Goal: Complete application form: Complete application form

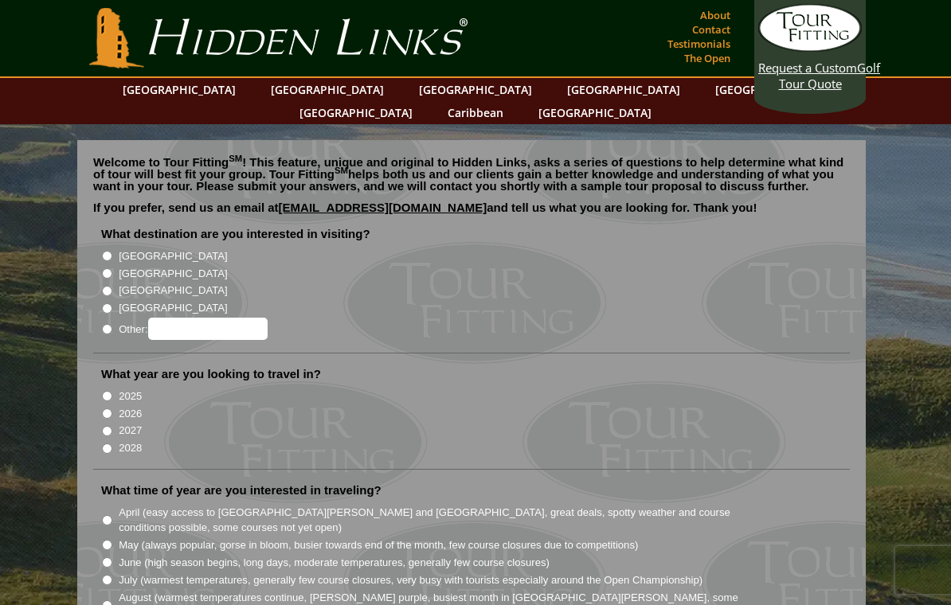
click at [121, 266] on label "[GEOGRAPHIC_DATA]" at bounding box center [173, 274] width 108 height 16
click at [112, 268] on input "[GEOGRAPHIC_DATA]" at bounding box center [107, 273] width 10 height 10
radio input "true"
click at [102, 426] on input "2027" at bounding box center [107, 431] width 10 height 10
radio input "true"
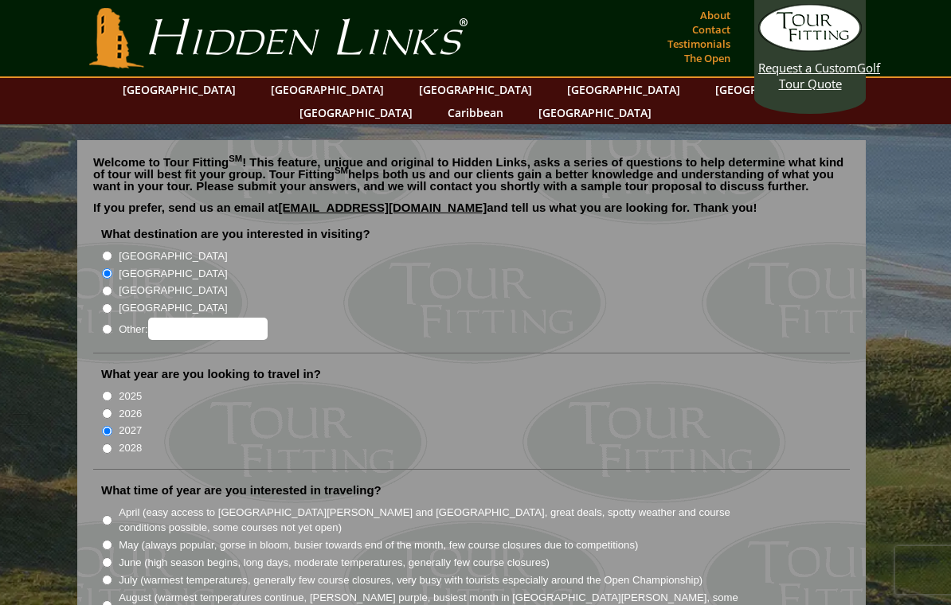
click at [107, 409] on input "2026" at bounding box center [107, 414] width 10 height 10
radio input "true"
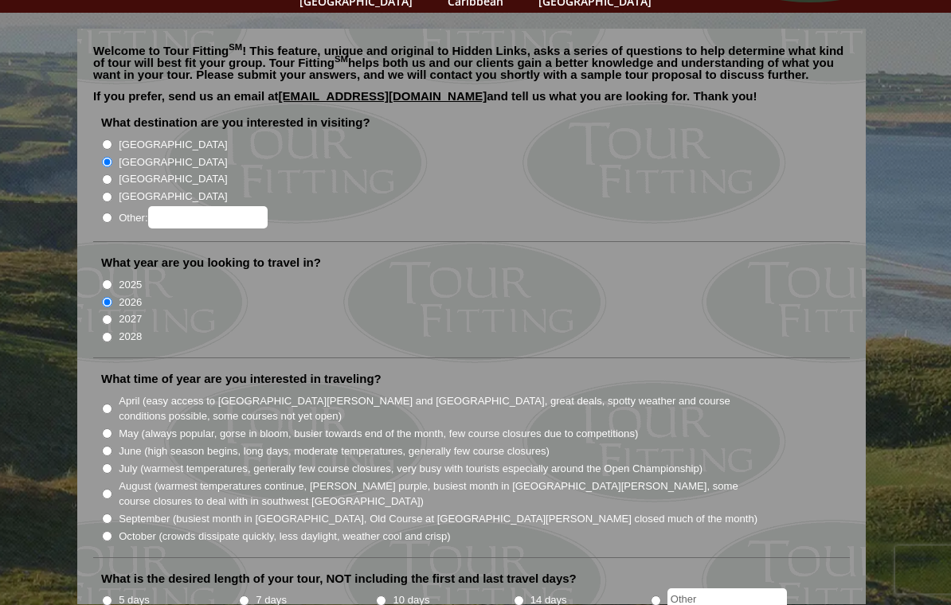
scroll to position [113, 0]
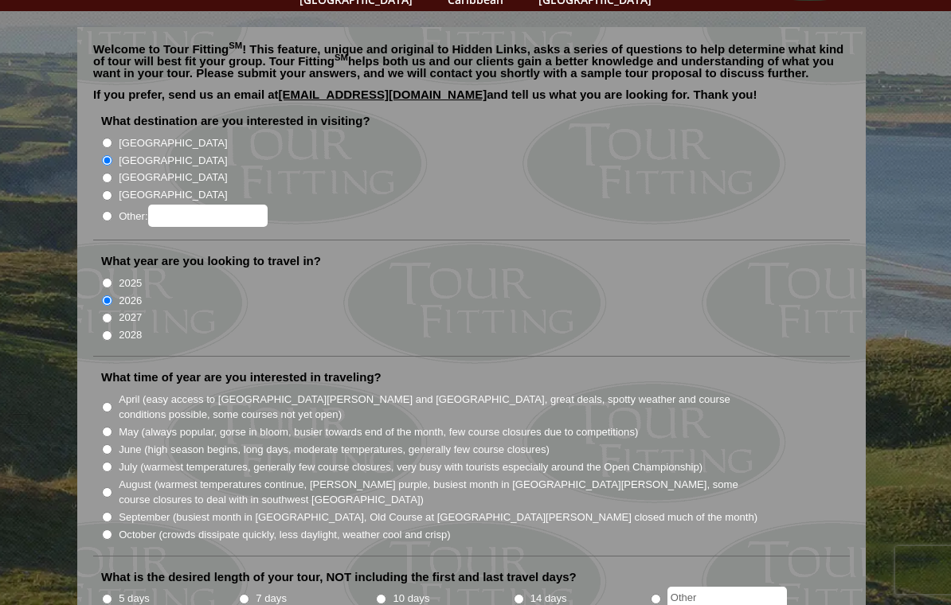
click at [110, 427] on input "May (always popular, gorse in bloom, busier towards end of the month, few cours…" at bounding box center [107, 432] width 10 height 10
radio input "true"
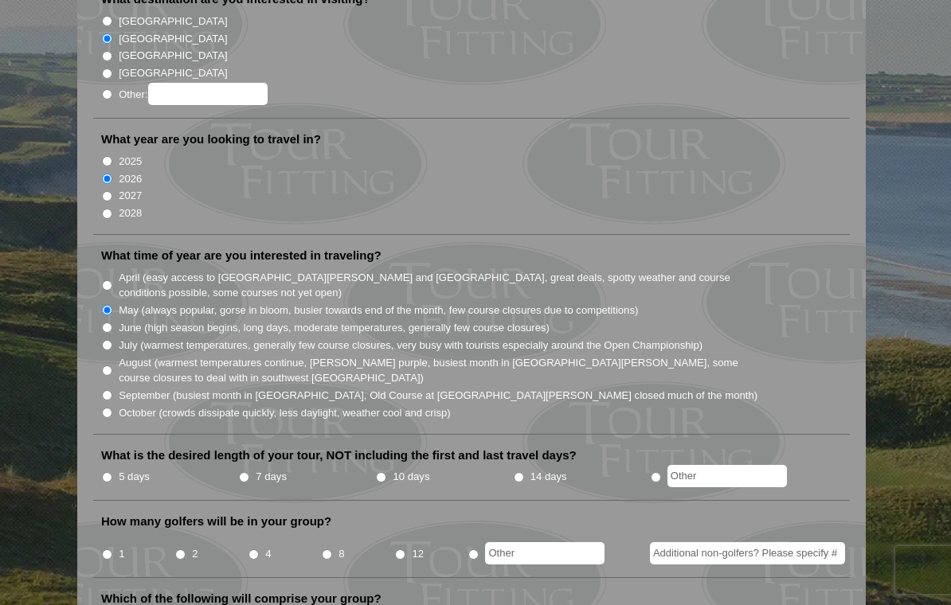
scroll to position [241, 0]
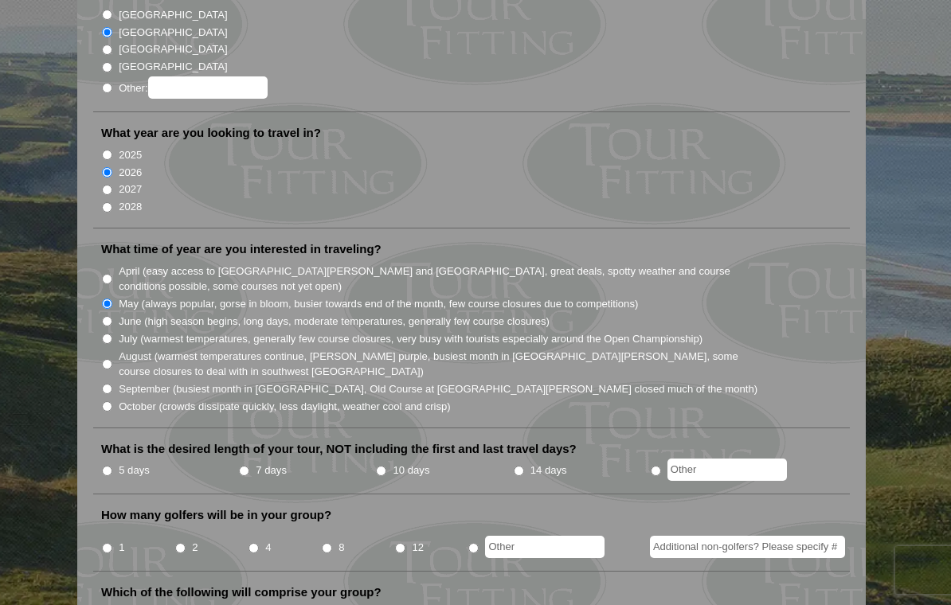
click at [243, 461] on li "7 days" at bounding box center [306, 471] width 137 height 20
click at [244, 466] on input "7 days" at bounding box center [244, 471] width 10 height 10
radio input "true"
click at [178, 543] on input "2" at bounding box center [180, 548] width 10 height 10
radio input "true"
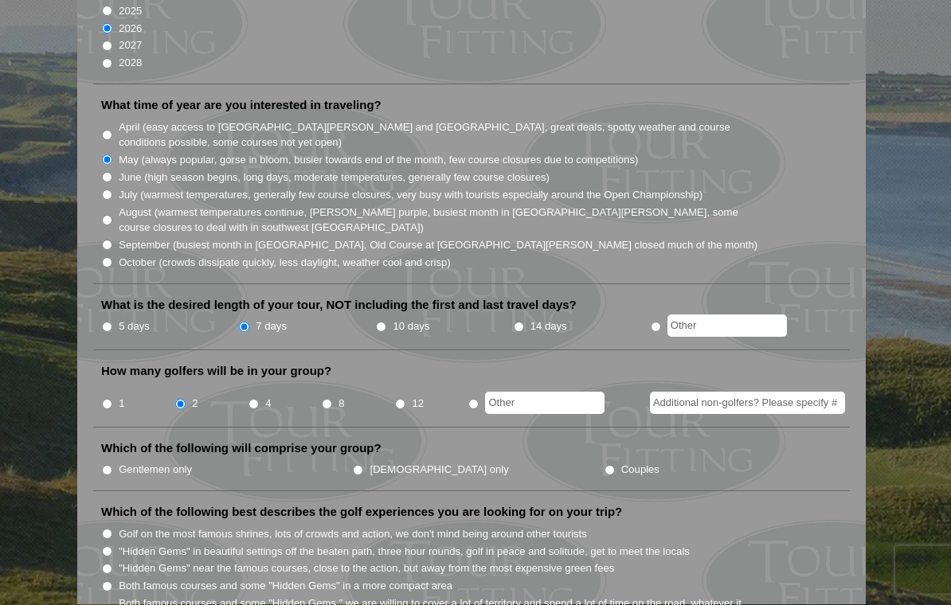
scroll to position [390, 0]
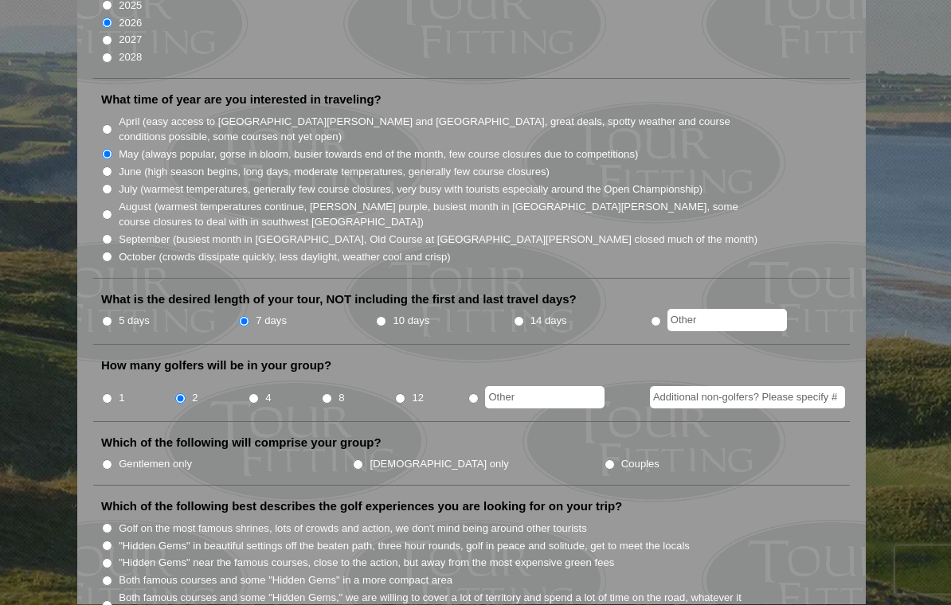
click at [604, 460] on input "Couples" at bounding box center [609, 465] width 10 height 10
radio input "true"
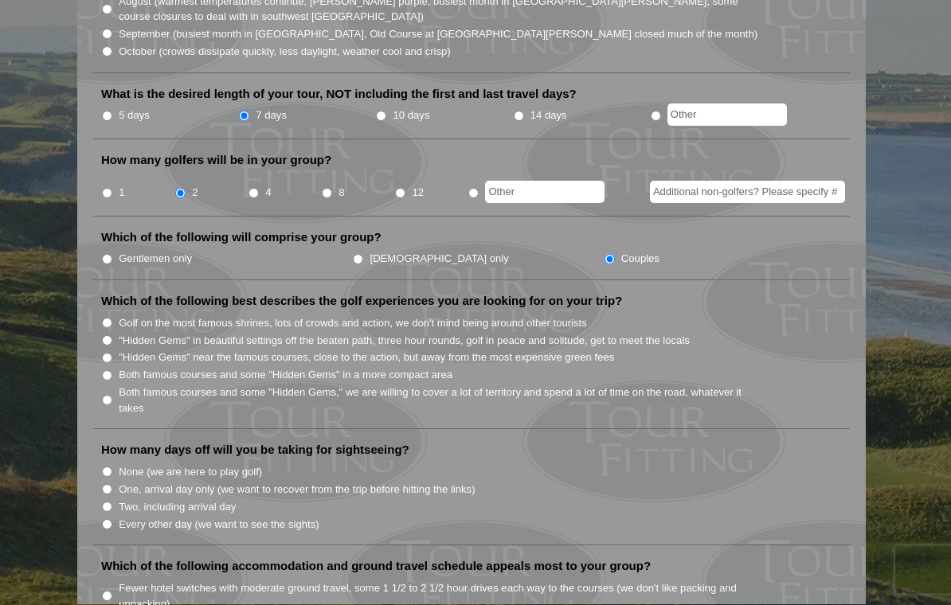
scroll to position [596, 0]
click at [112, 370] on input "Both famous courses and some "Hidden Gems" in a more compact area" at bounding box center [107, 375] width 10 height 10
radio input "true"
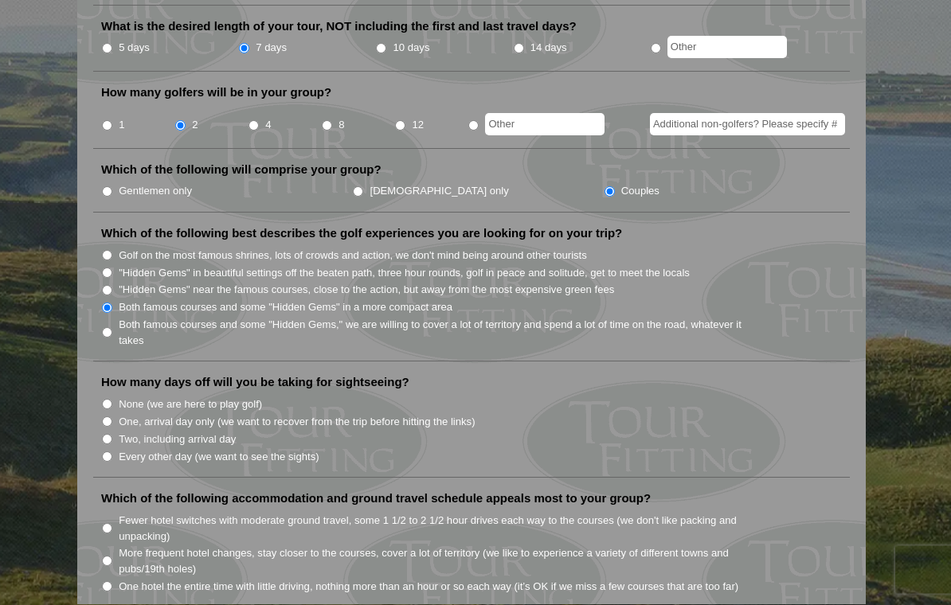
scroll to position [667, 0]
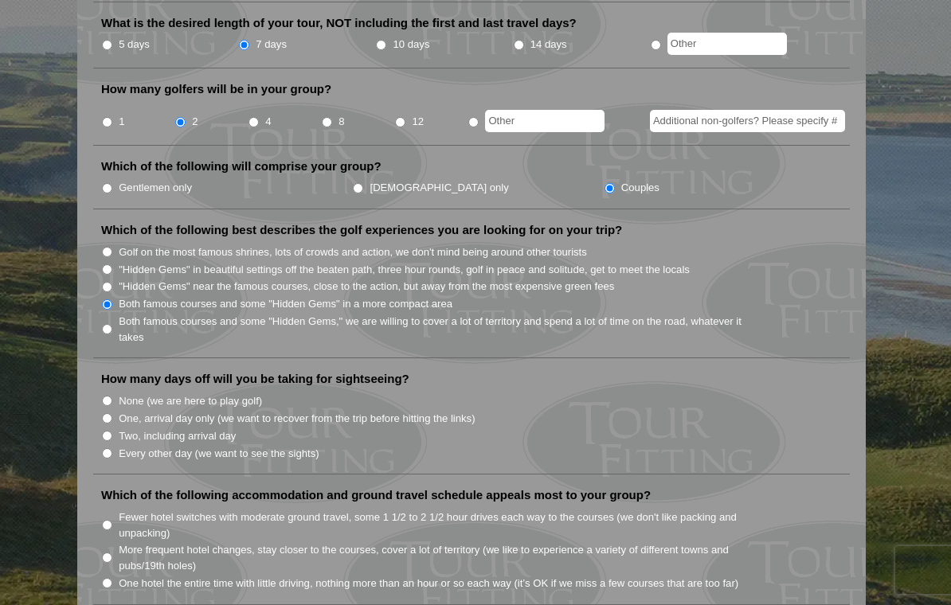
click at [104, 431] on input "Two, including arrival day" at bounding box center [107, 436] width 10 height 10
radio input "true"
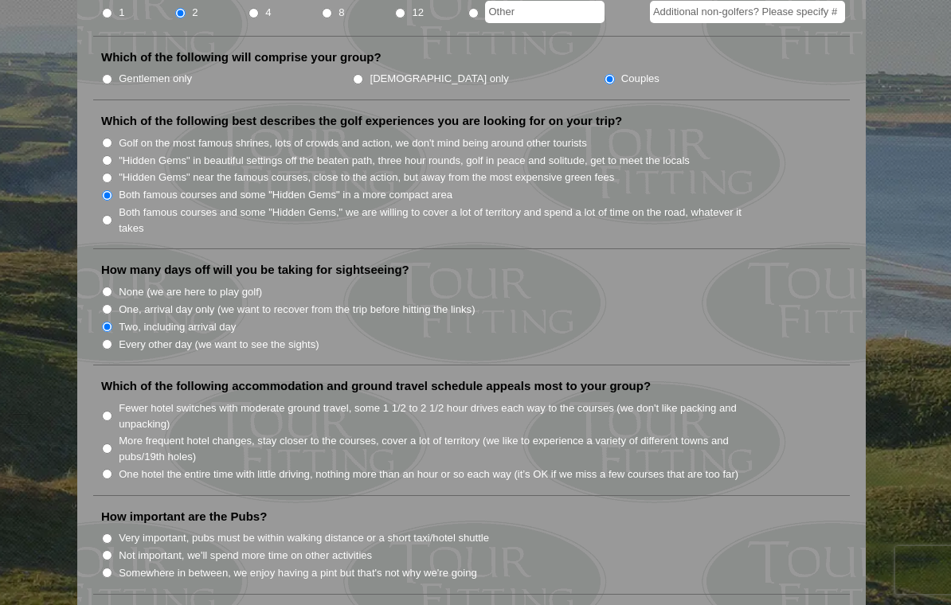
scroll to position [780, 0]
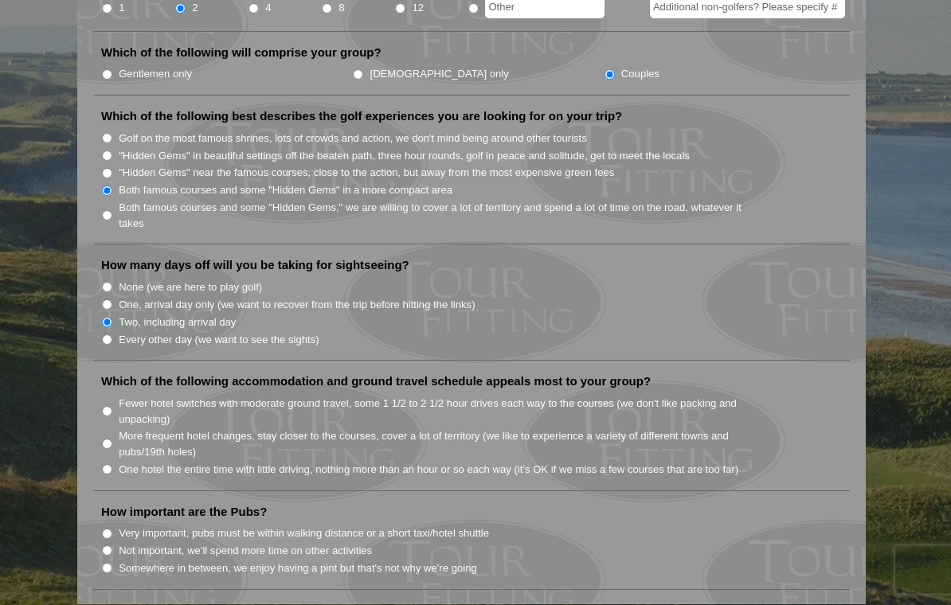
click at [108, 465] on input "One hotel the entire time with little driving, nothing more than an hour or so …" at bounding box center [107, 470] width 10 height 10
radio input "true"
click at [112, 440] on input "More frequent hotel changes, stay closer to the courses, cover a lot of territo…" at bounding box center [107, 445] width 10 height 10
radio input "true"
click at [110, 407] on input "Fewer hotel switches with moderate ground travel, some 1 1/2 to 2 1/2 hour driv…" at bounding box center [107, 412] width 10 height 10
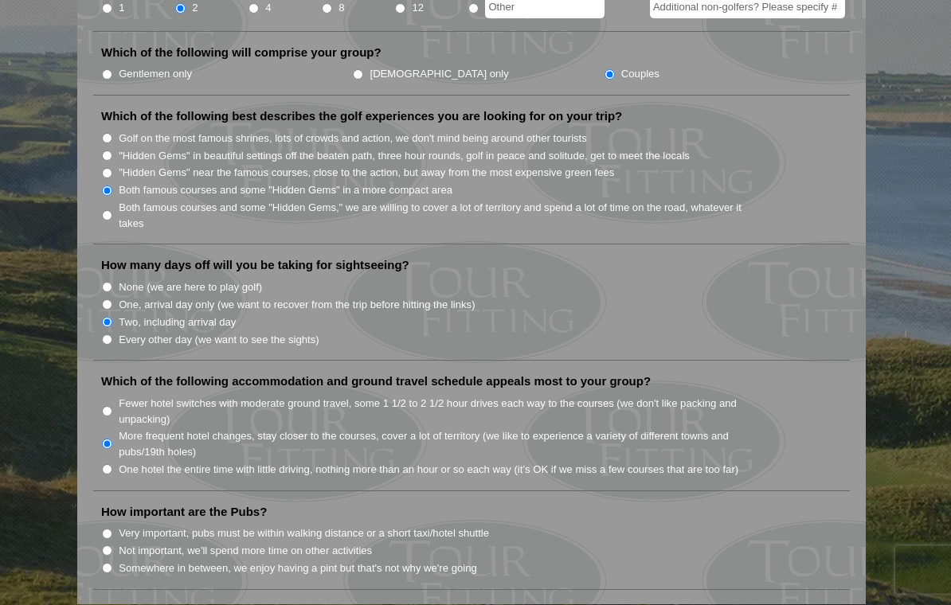
radio input "true"
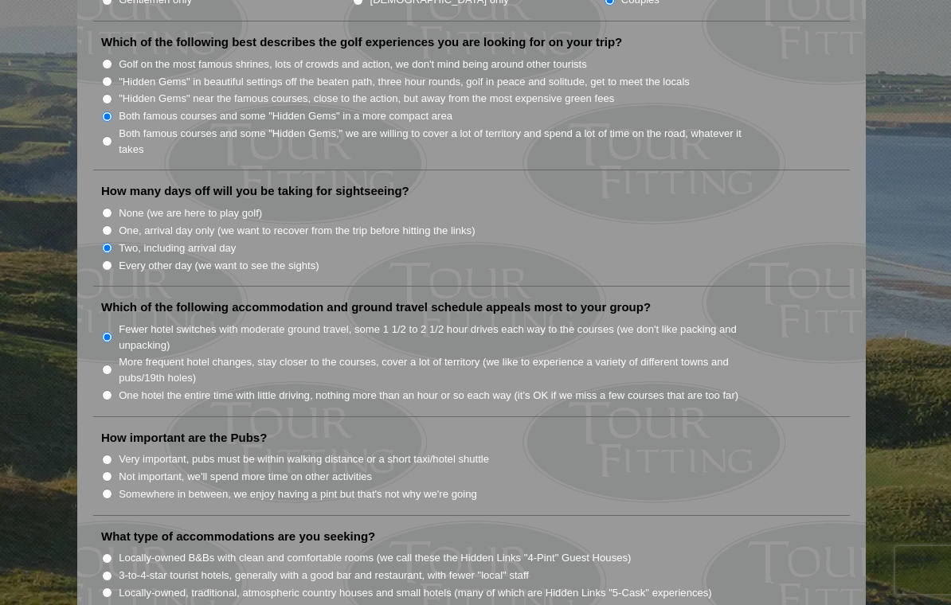
scroll to position [884, 0]
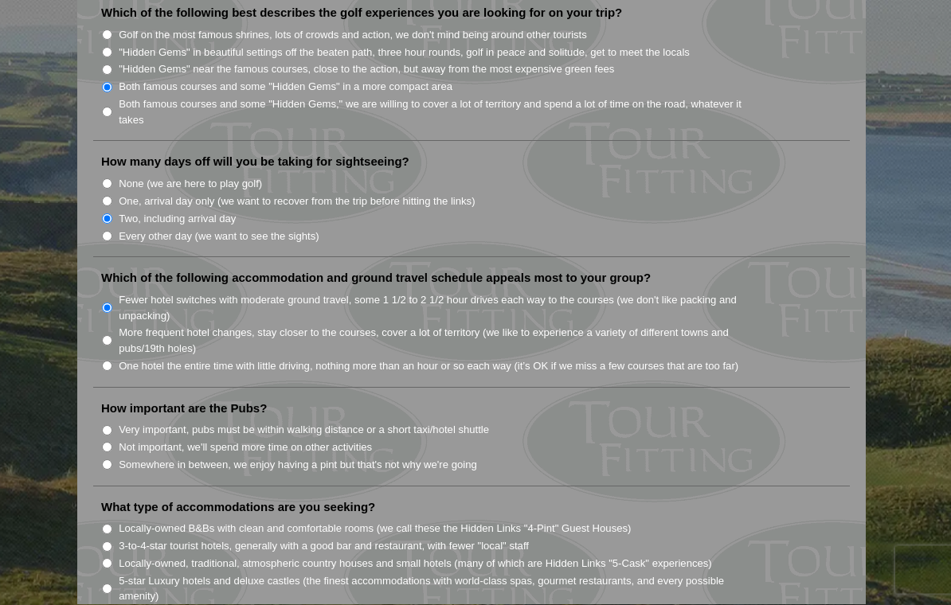
click at [113, 421] on li "Very important, pubs must be within walking distance or a short taxi/hotel shut…" at bounding box center [477, 430] width 753 height 18
click at [122, 423] on label "Very important, pubs must be within walking distance or a short taxi/hotel shut…" at bounding box center [304, 431] width 370 height 16
click at [112, 426] on input "Very important, pubs must be within walking distance or a short taxi/hotel shut…" at bounding box center [107, 431] width 10 height 10
radio input "true"
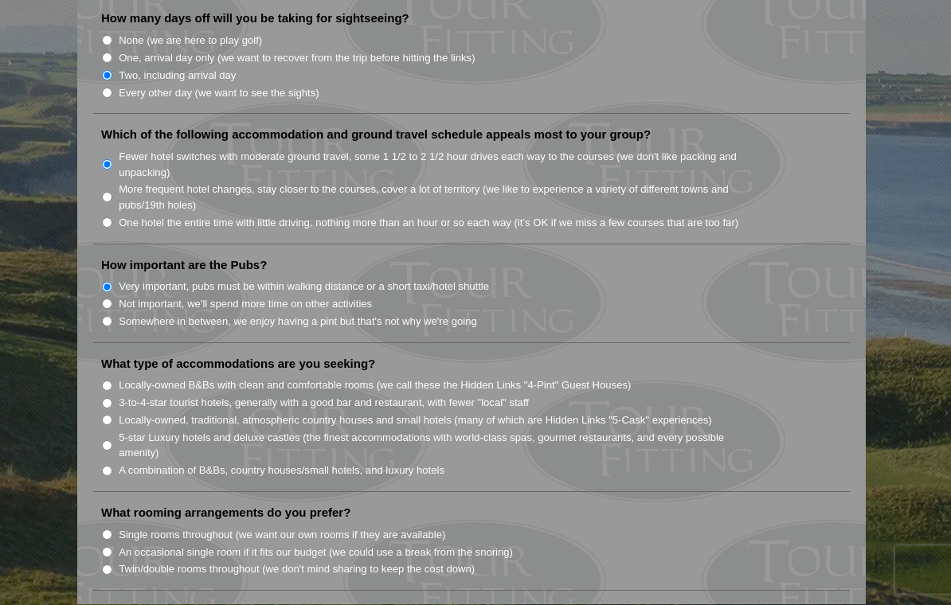
scroll to position [1053, 0]
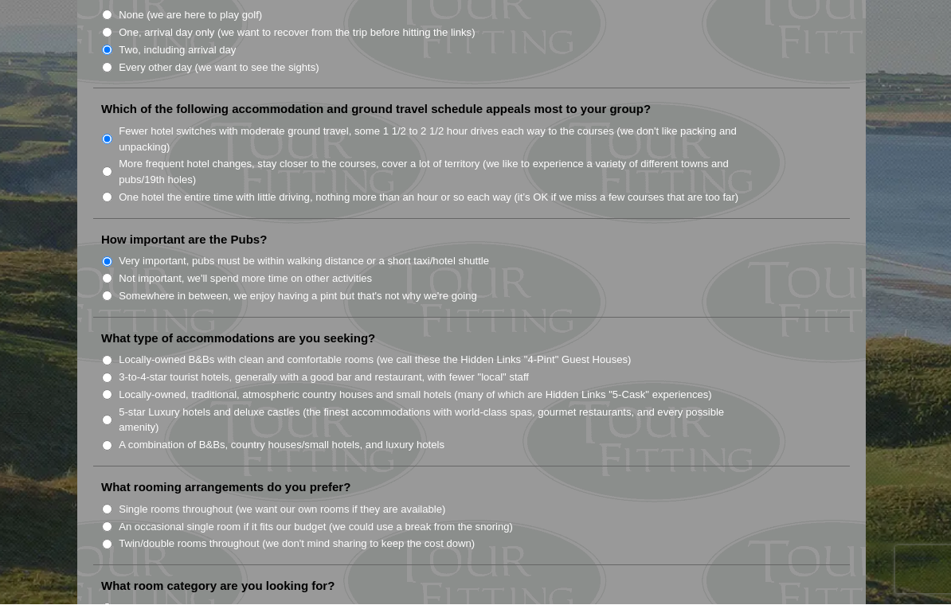
click at [110, 441] on input "A combination of B&Bs, country houses/small hotels, and luxury hotels" at bounding box center [107, 446] width 10 height 10
radio input "true"
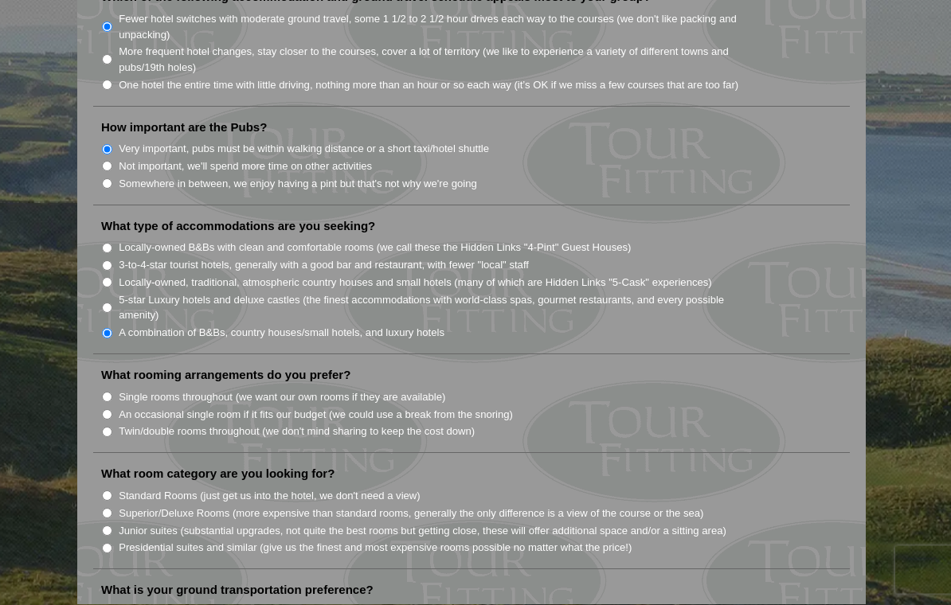
scroll to position [1166, 0]
click at [111, 427] on input "Twin/double rooms throughout (we don't mind sharing to keep the cost down)" at bounding box center [107, 432] width 10 height 10
radio input "true"
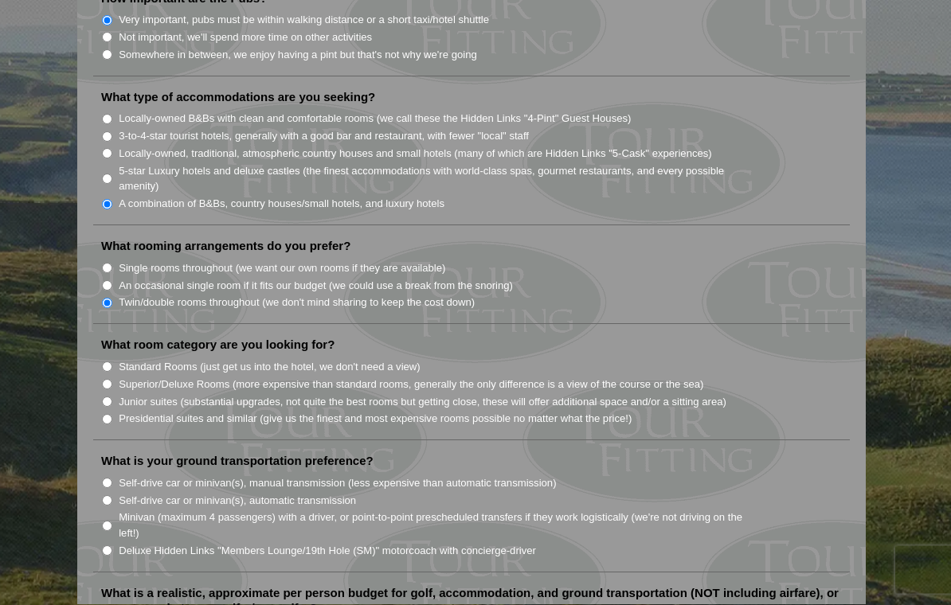
scroll to position [1293, 0]
click at [111, 398] on input "Junior suites (substantial upgrades, not quite the best rooms but getting close…" at bounding box center [107, 403] width 10 height 10
radio input "true"
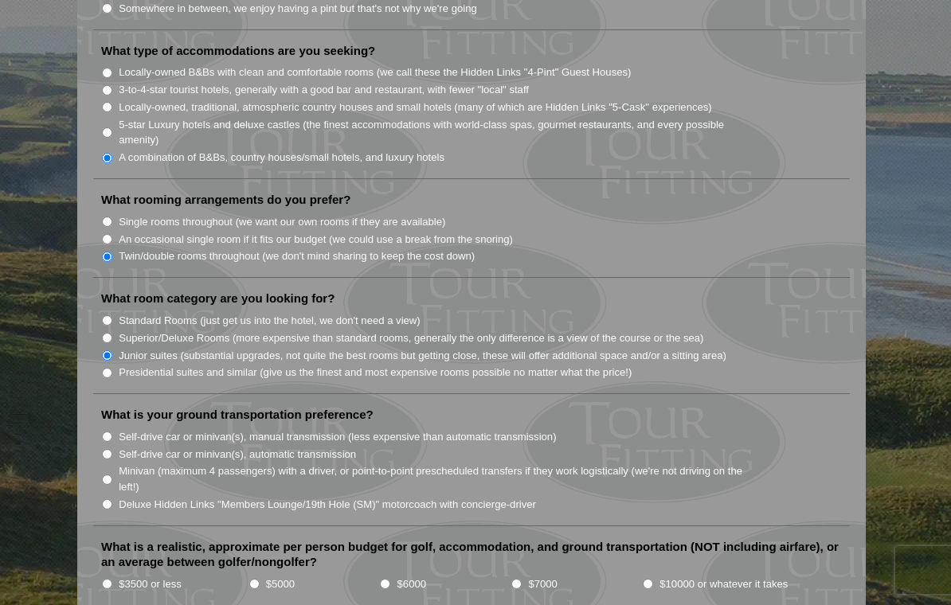
scroll to position [1340, 0]
click at [115, 463] on li "Minivan (maximum 4 passengers) with a driver, or point-to-point prescheduled tr…" at bounding box center [477, 479] width 753 height 33
click at [111, 475] on input "Minivan (maximum 4 passengers) with a driver, or point-to-point prescheduled tr…" at bounding box center [107, 480] width 10 height 10
radio input "true"
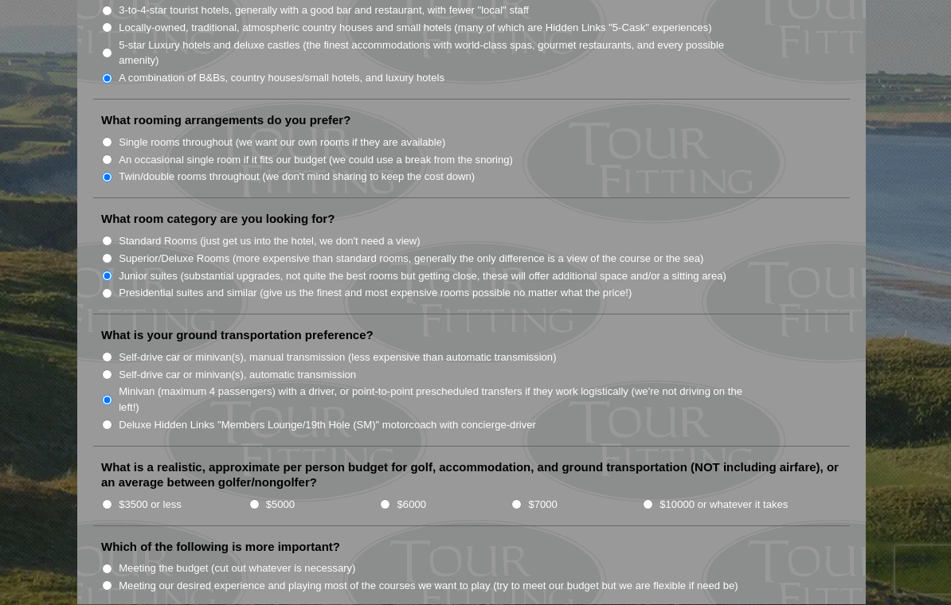
scroll to position [1417, 0]
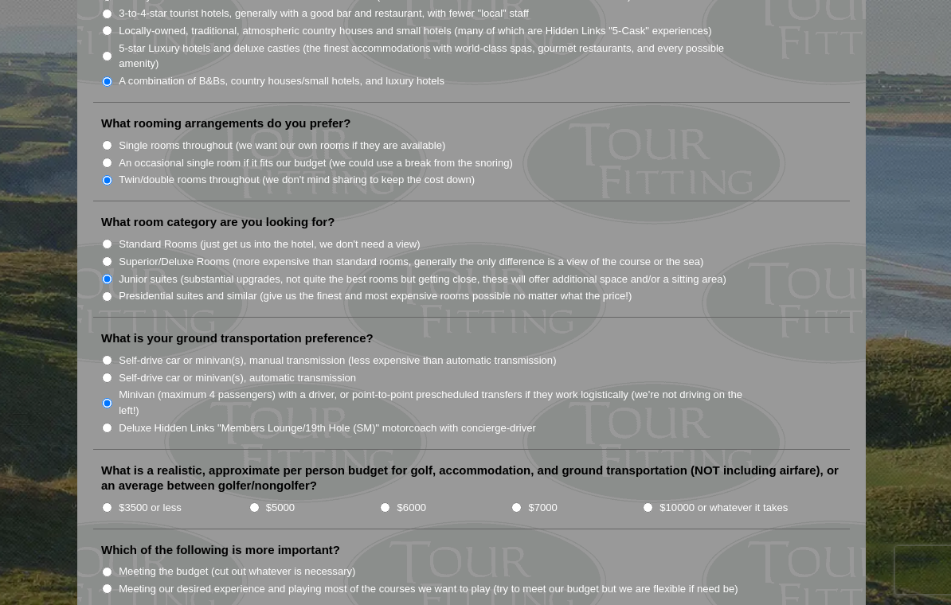
click at [401, 500] on label "$6000" at bounding box center [411, 508] width 29 height 16
click at [390, 502] on input "$6000" at bounding box center [385, 507] width 10 height 10
radio input "true"
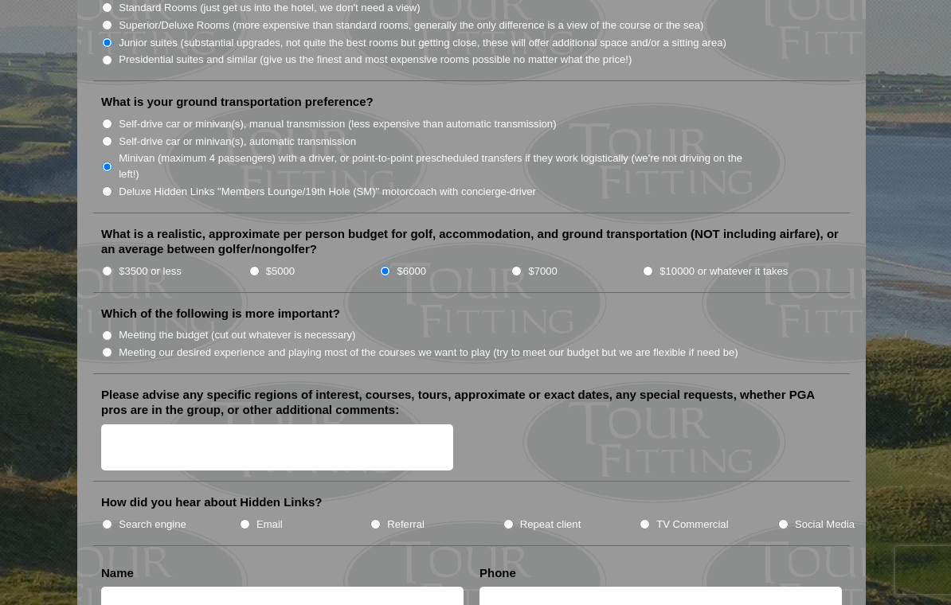
scroll to position [1655, 0]
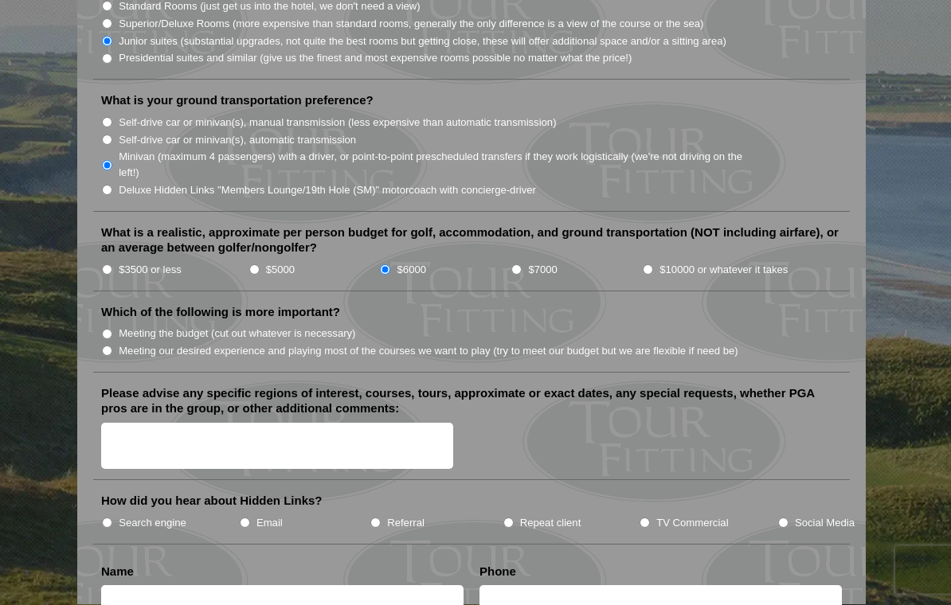
click at [112, 346] on input "Meeting our desired experience and playing most of the courses we want to play …" at bounding box center [107, 351] width 10 height 10
radio input "true"
click at [384, 424] on textarea "Please advise any specific regions of interest, courses, tours, approximate or …" at bounding box center [277, 447] width 352 height 47
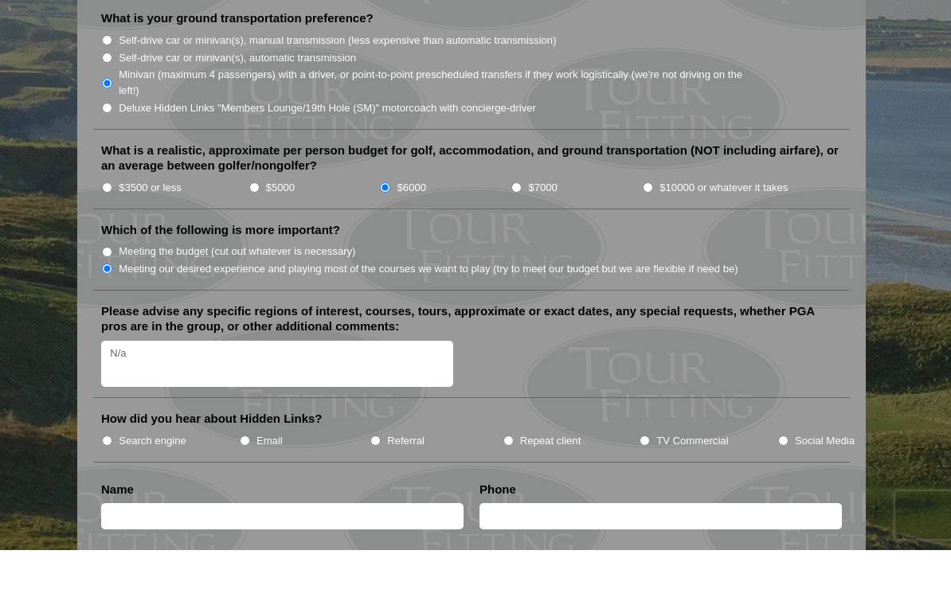
scroll to position [1687, 0]
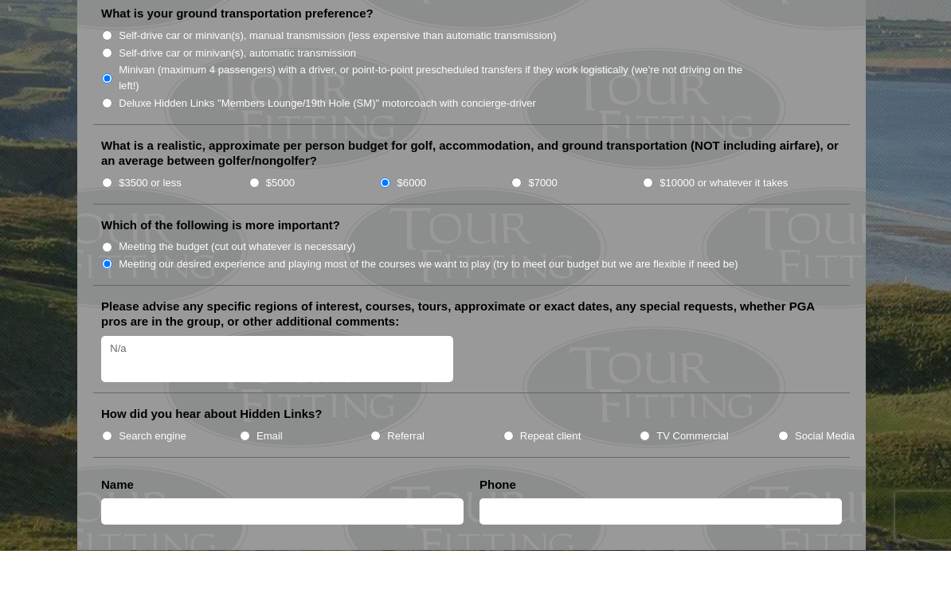
type textarea "N/a"
click at [381, 486] on input "Referral" at bounding box center [375, 491] width 10 height 10
radio input "true"
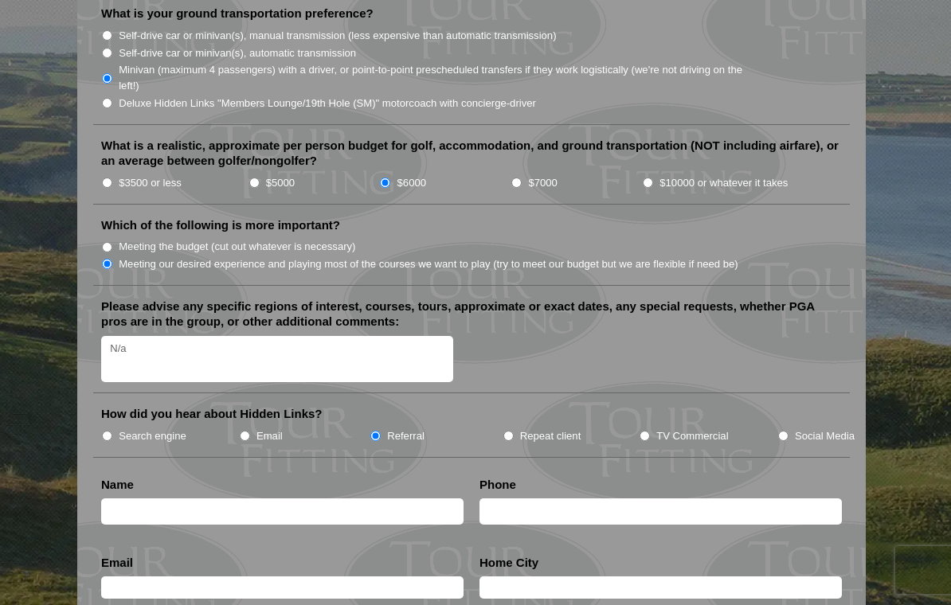
click at [384, 477] on li "Name" at bounding box center [282, 505] width 378 height 56
click at [277, 499] on input "text" at bounding box center [282, 512] width 362 height 26
click at [272, 477] on li "Name [PERSON_NAME]" at bounding box center [282, 505] width 378 height 56
click at [299, 499] on input "[PERSON_NAME]" at bounding box center [282, 512] width 362 height 26
type input "[PERSON_NAME]"
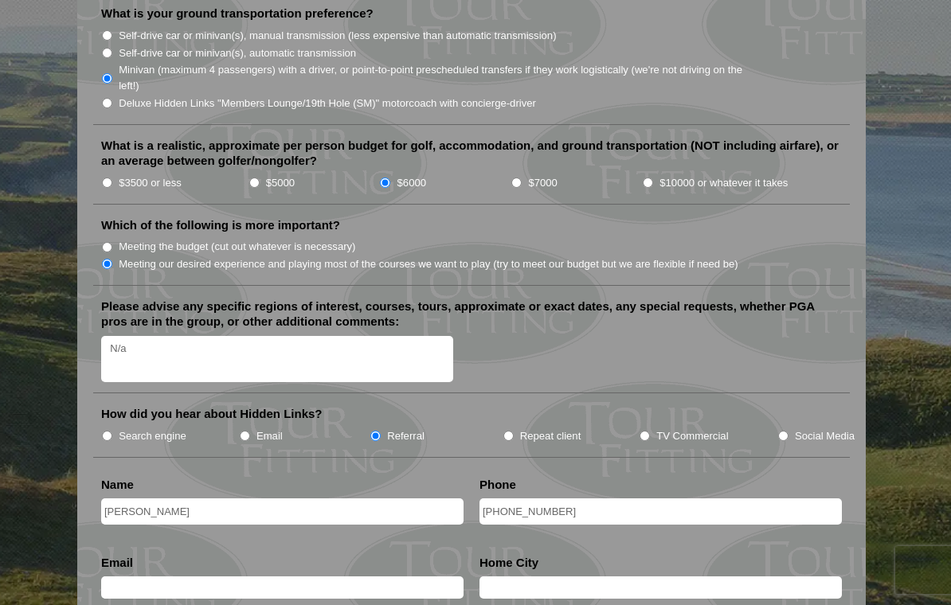
type input "[PHONE_NUMBER]"
click at [318, 577] on input "text" at bounding box center [282, 588] width 362 height 22
type input "[EMAIL_ADDRESS][DOMAIN_NAME]"
click at [527, 577] on input "text" at bounding box center [660, 588] width 362 height 22
type input "b"
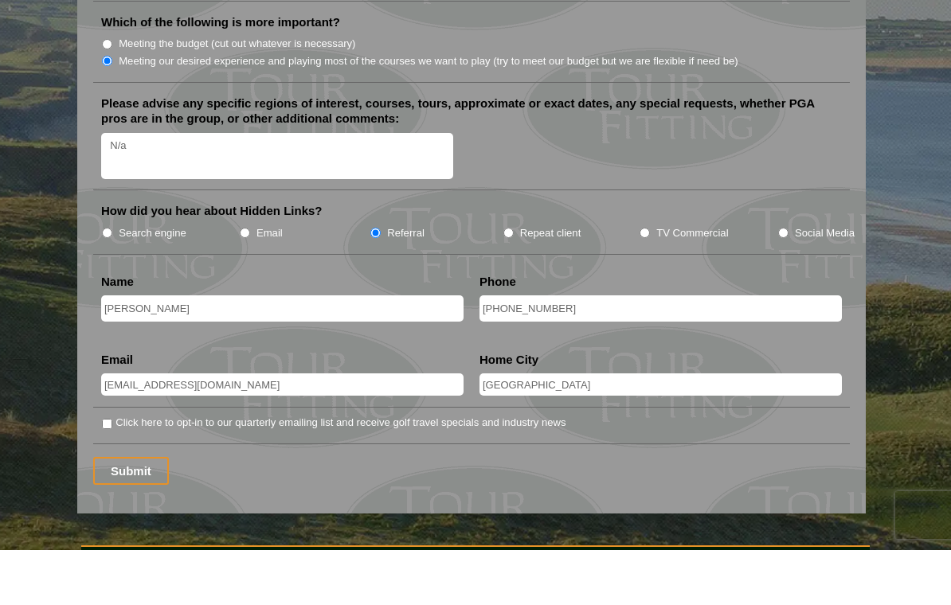
scroll to position [1932, 0]
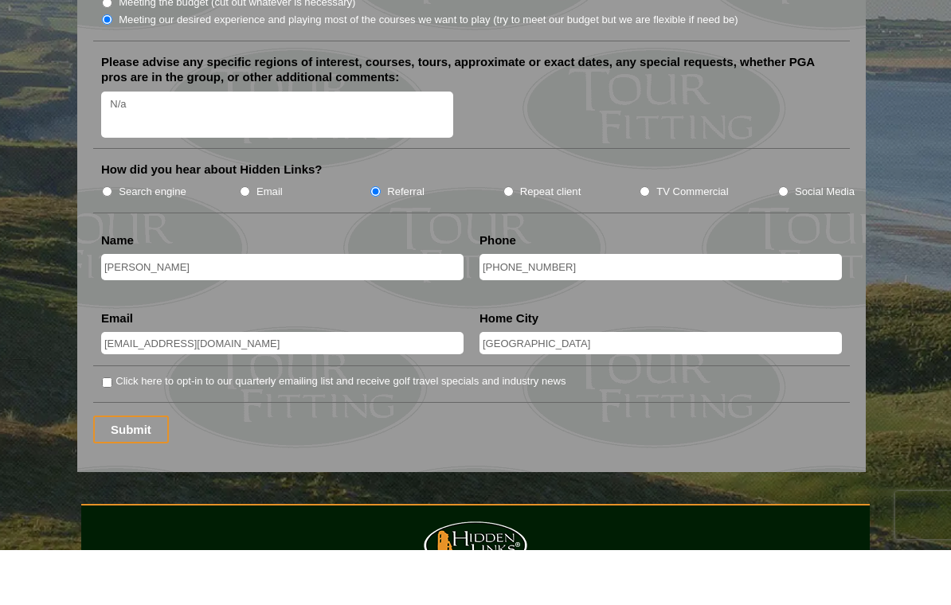
type input "[GEOGRAPHIC_DATA]"
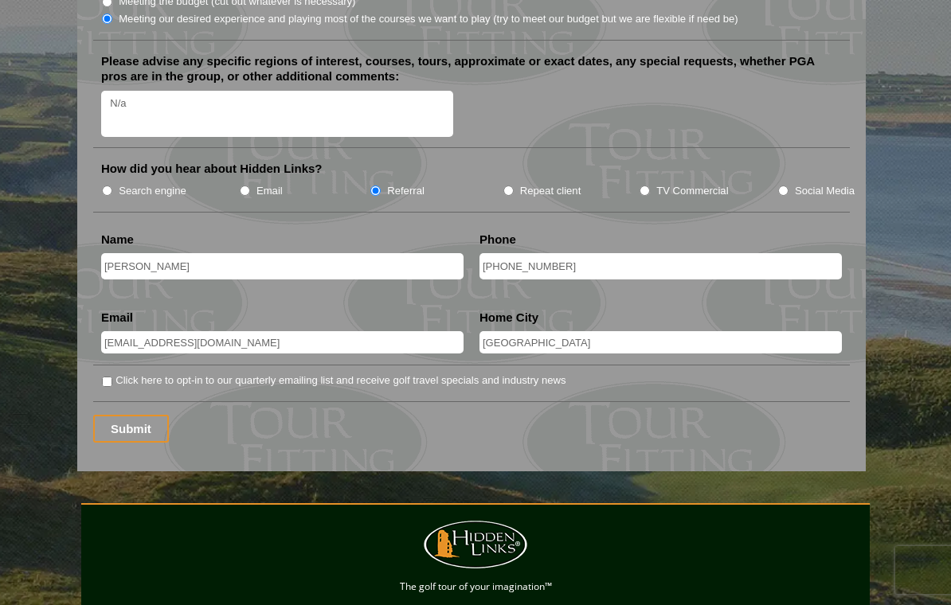
click at [108, 377] on input "Click here to opt-in to our quarterly emailing list and receive golf travel spe…" at bounding box center [107, 382] width 10 height 10
checkbox input "true"
click at [130, 415] on input "Submit" at bounding box center [131, 429] width 76 height 28
